Goal: Transaction & Acquisition: Purchase product/service

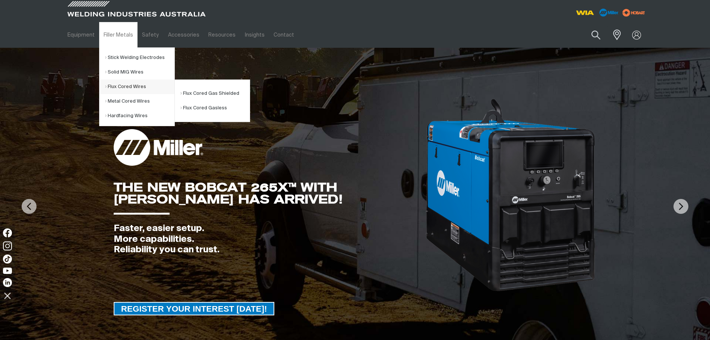
click at [125, 87] on link "Flux Cored Wires" at bounding box center [139, 86] width 69 height 15
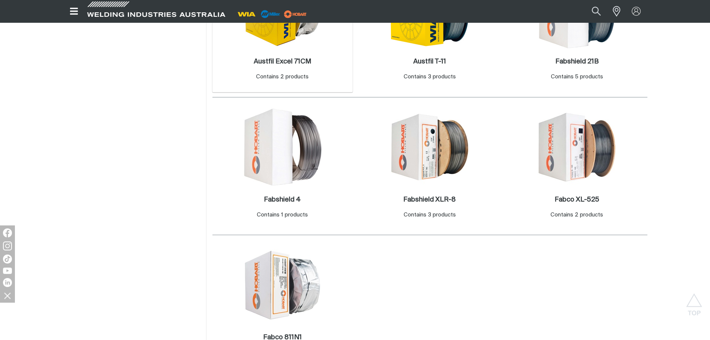
scroll to position [336, 0]
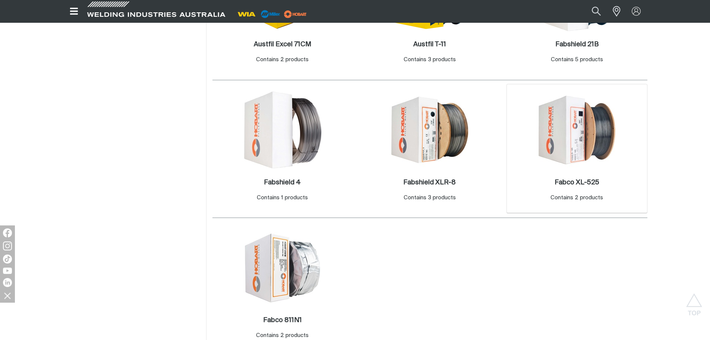
click at [586, 169] on img at bounding box center [577, 130] width 80 height 80
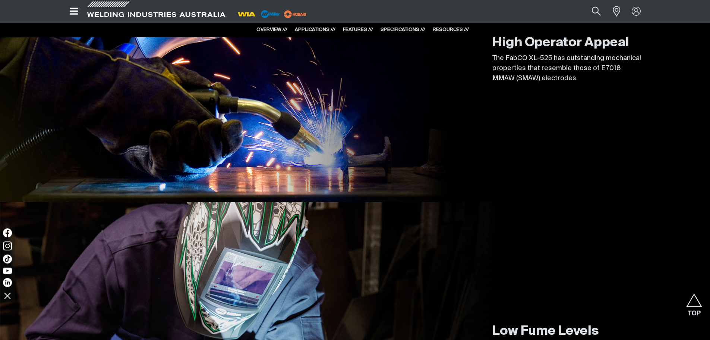
scroll to position [671, 0]
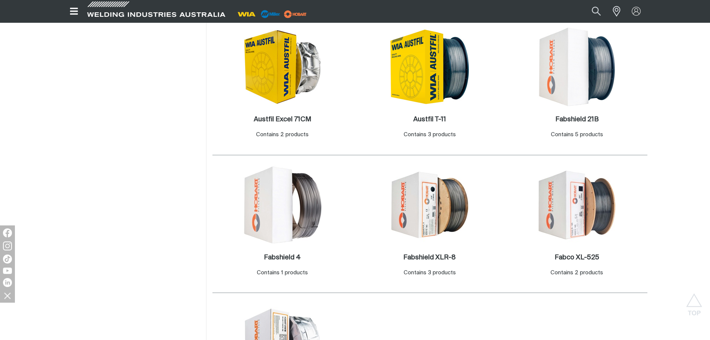
scroll to position [261, 0]
click at [421, 258] on h2 "Fabshield XLR-8 ." at bounding box center [430, 257] width 53 height 7
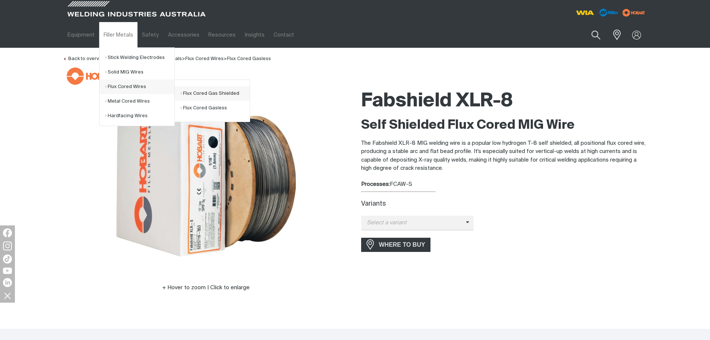
click at [201, 92] on link "Flux Cored Gas Shielded" at bounding box center [214, 93] width 69 height 15
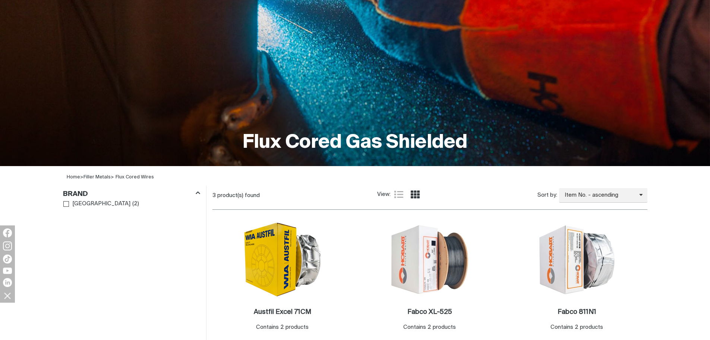
scroll to position [186, 0]
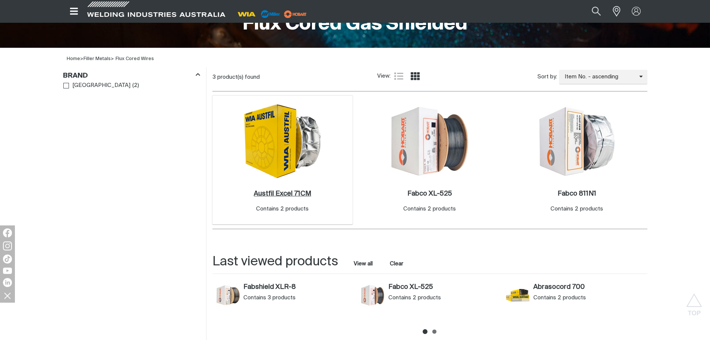
click at [288, 195] on h2 "Austfil Excel 71CM ." at bounding box center [282, 193] width 57 height 7
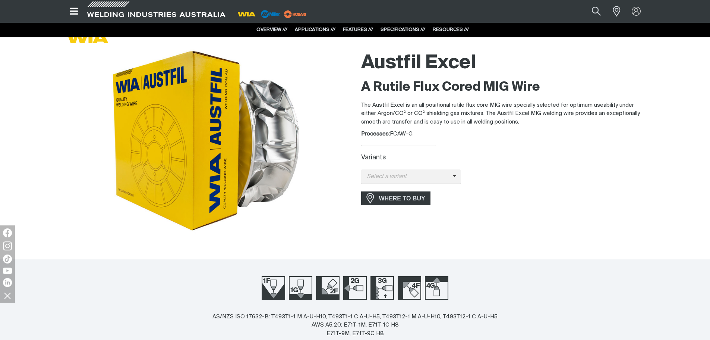
scroll to position [37, 0]
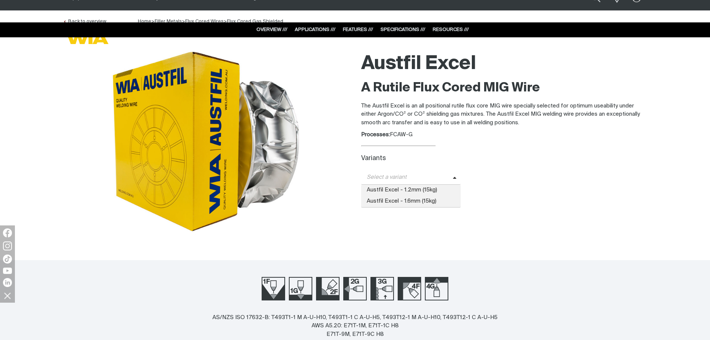
click at [420, 174] on span "Select a variant" at bounding box center [407, 177] width 92 height 9
click at [416, 191] on span "Austfil Excel - 1.2mm (15kg)" at bounding box center [411, 190] width 100 height 11
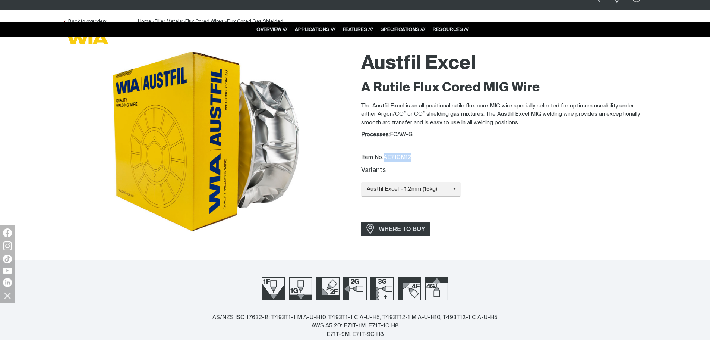
drag, startPoint x: 385, startPoint y: 157, endPoint x: 412, endPoint y: 157, distance: 27.2
click at [412, 157] on div "Item No. AE71CM12" at bounding box center [504, 157] width 286 height 9
copy div "AE71CM12"
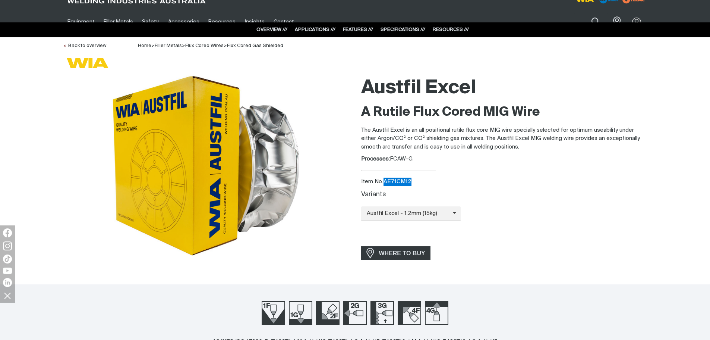
scroll to position [0, 0]
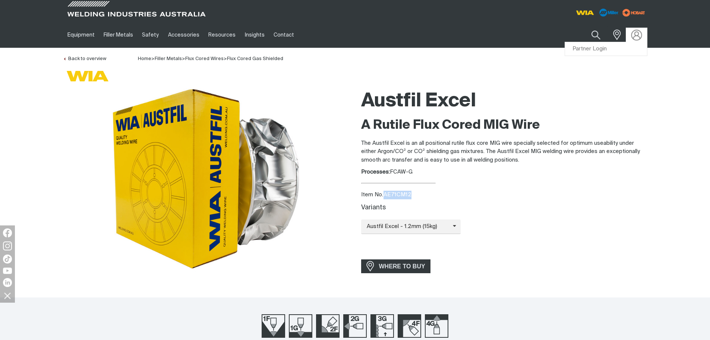
click at [637, 35] on img at bounding box center [636, 34] width 11 height 11
click at [598, 47] on link "Partner Login" at bounding box center [606, 49] width 82 height 14
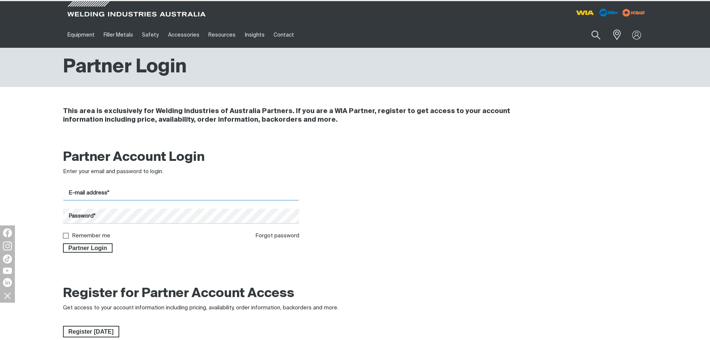
type input "[PERSON_NAME][EMAIL_ADDRESS][PERSON_NAME][DOMAIN_NAME]"
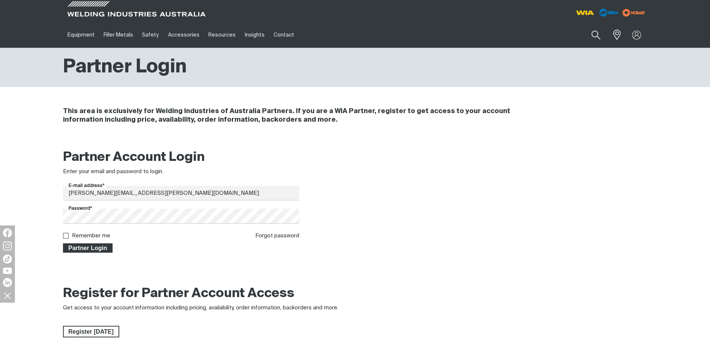
click at [101, 245] on span "Partner Login" at bounding box center [88, 248] width 48 height 10
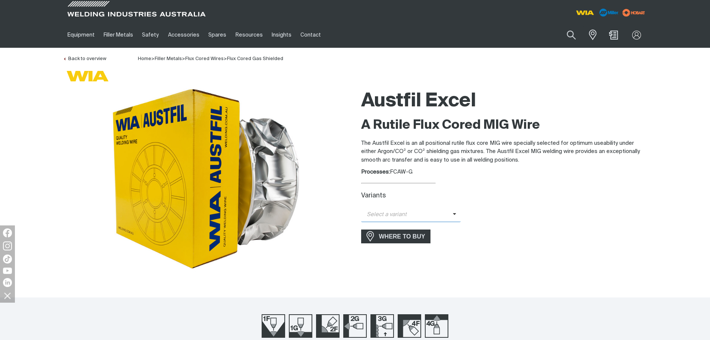
click at [399, 214] on span "Select a variant" at bounding box center [407, 214] width 92 height 9
click at [398, 225] on span "Austfil Excel - 1.2mm (15kg)" at bounding box center [411, 227] width 100 height 11
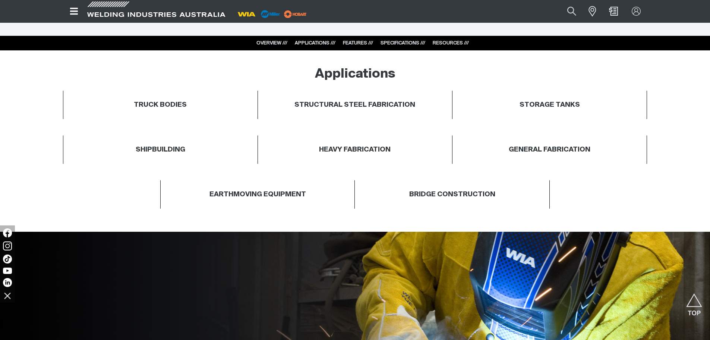
scroll to position [410, 0]
